Goal: Navigation & Orientation: Find specific page/section

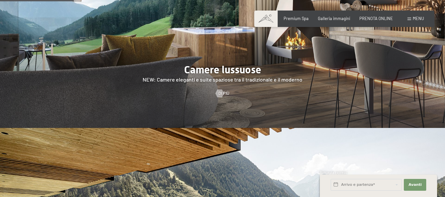
scroll to position [527, 0]
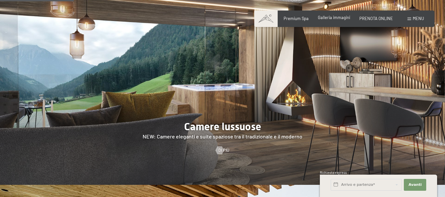
click at [335, 18] on span "Galleria immagini" at bounding box center [334, 17] width 32 height 5
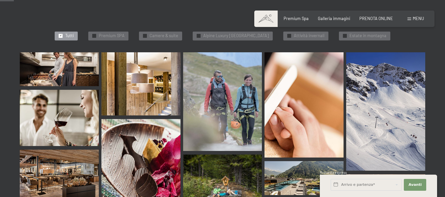
scroll to position [198, 0]
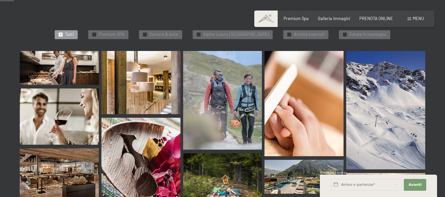
click at [66, 52] on img at bounding box center [59, 68] width 79 height 34
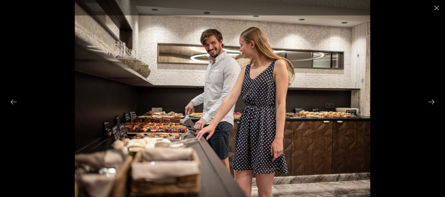
click at [425, 111] on div at bounding box center [222, 98] width 445 height 197
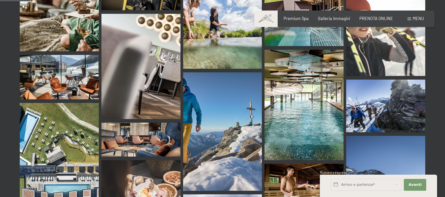
scroll to position [527, 0]
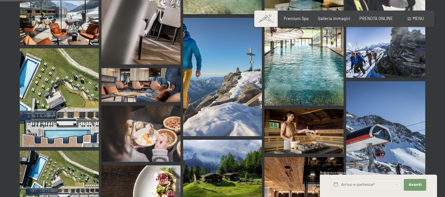
drag, startPoint x: 412, startPoint y: 18, endPoint x: 172, endPoint y: 124, distance: 262.3
click at [412, 18] on div "Menu" at bounding box center [415, 19] width 16 height 6
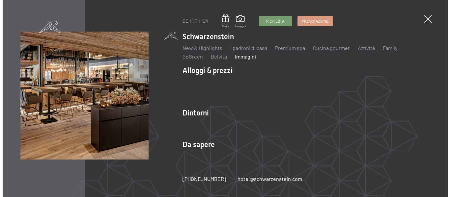
scroll to position [530, 0]
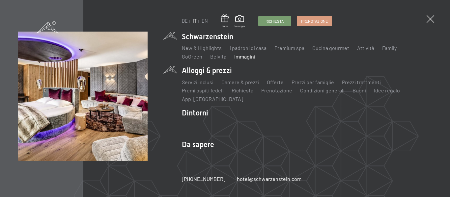
click at [203, 71] on li "Alloggi & prezzi Servizi inclusi Camere & prezzi Lista Offerte Lista Prezzi per…" at bounding box center [307, 84] width 250 height 37
click at [240, 83] on link "Camere & prezzi" at bounding box center [240, 82] width 38 height 6
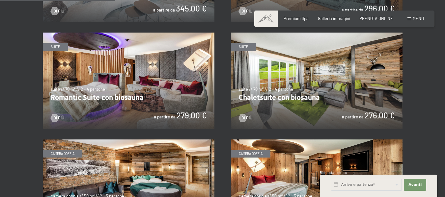
scroll to position [362, 0]
